Goal: Navigation & Orientation: Find specific page/section

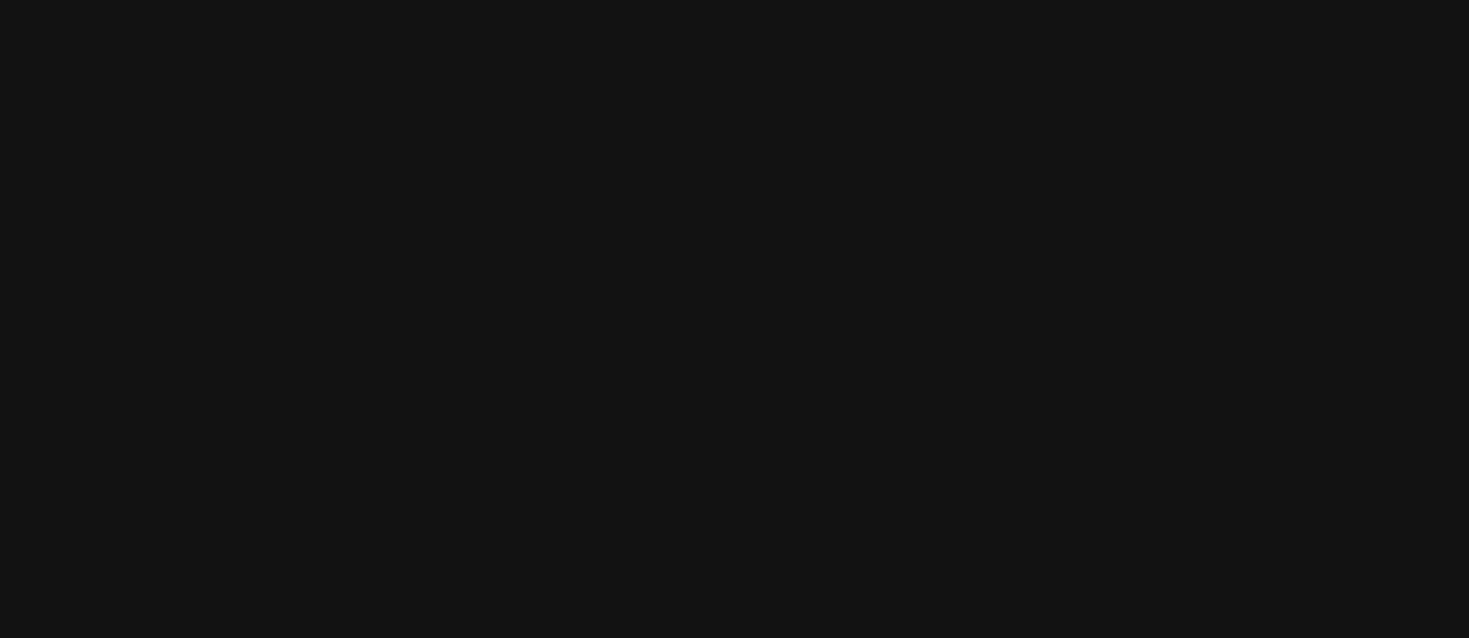
click at [21, 0] on html at bounding box center [734, 0] width 1469 height 0
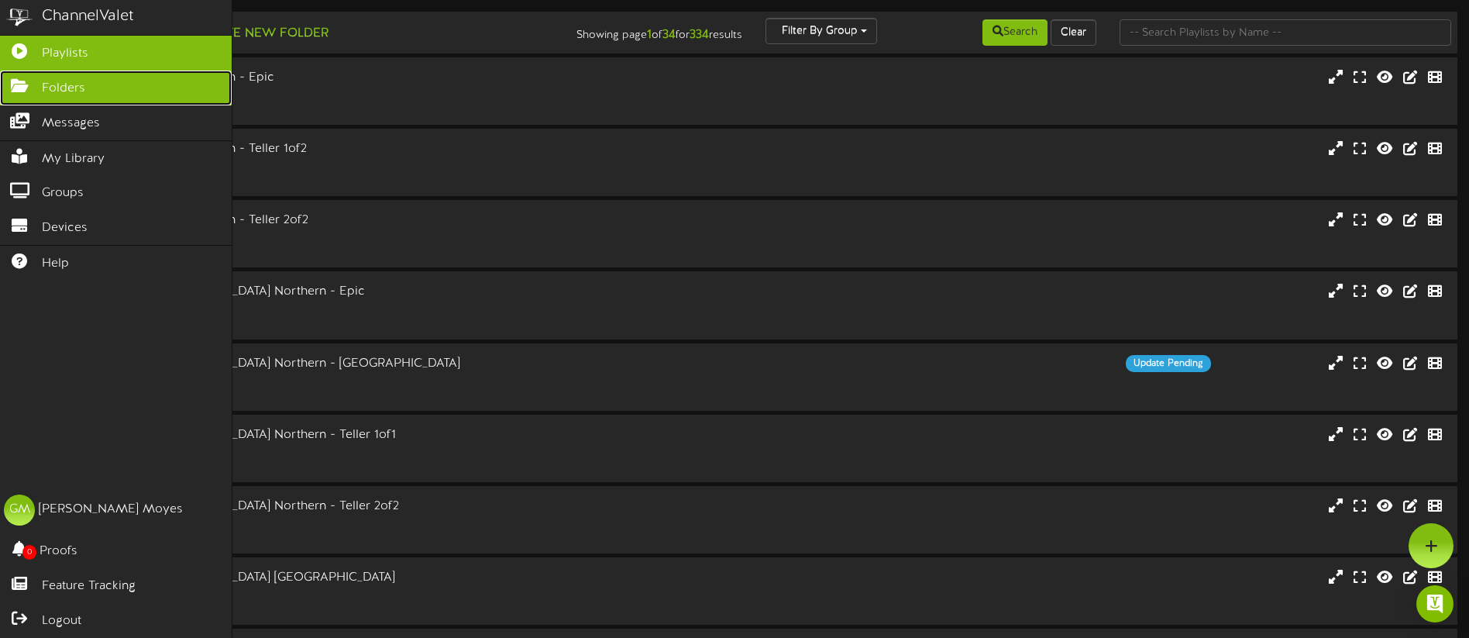
click at [19, 87] on icon at bounding box center [19, 84] width 39 height 12
